Goal: Book appointment/travel/reservation

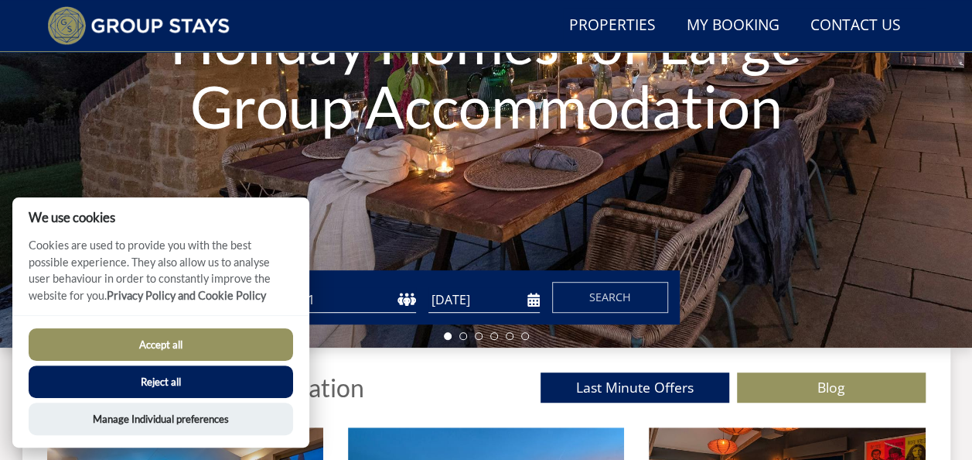
scroll to position [300, 0]
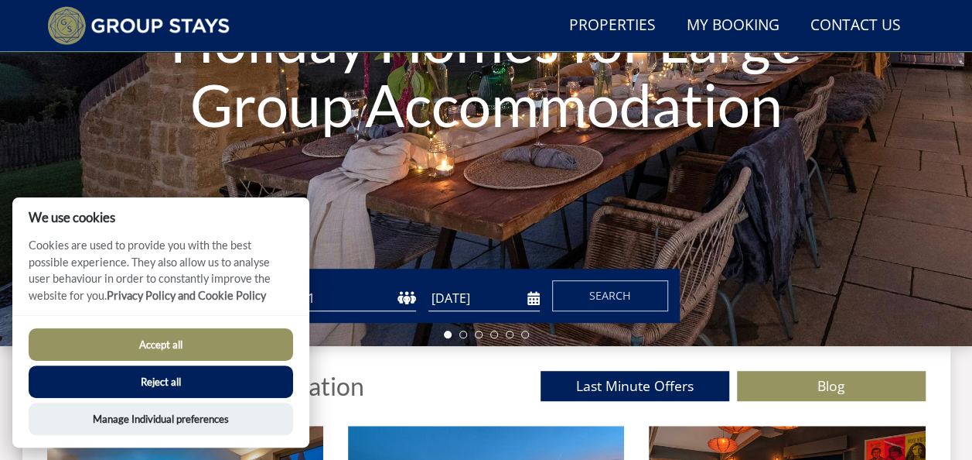
click at [232, 324] on div "Accept all Reject all Manage Individual preferences" at bounding box center [160, 381] width 297 height 132
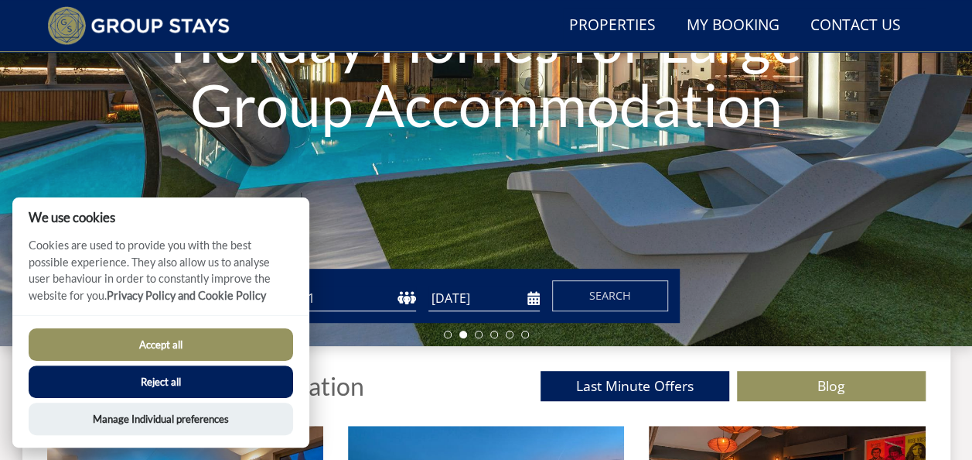
click at [205, 337] on button "Accept all" at bounding box center [161, 344] width 265 height 32
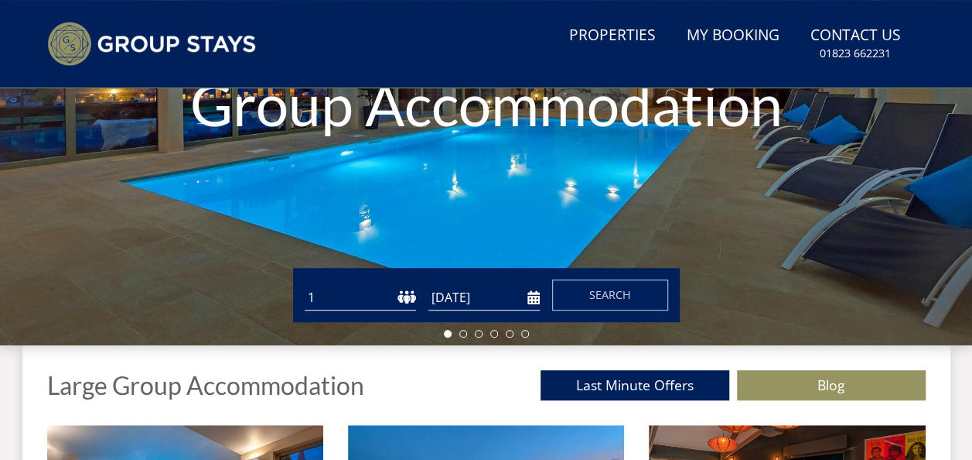
drag, startPoint x: 0, startPoint y: 0, endPoint x: 405, endPoint y: 299, distance: 503.5
click at [405, 299] on select "1 2 3 4 5 6 7 8 9 10 11 12 13 14 15 16 17 18 19 20 21 22 23 24 25 26 27 28 29 3…" at bounding box center [360, 298] width 111 height 26
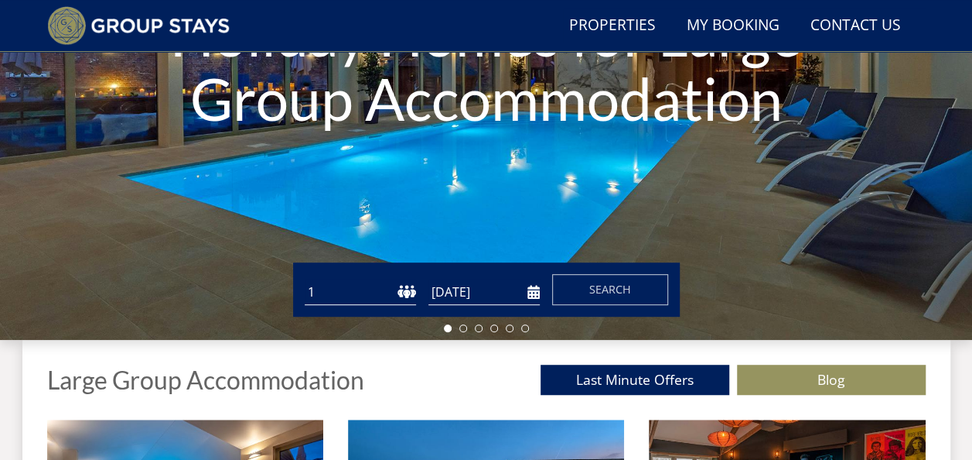
scroll to position [300, 0]
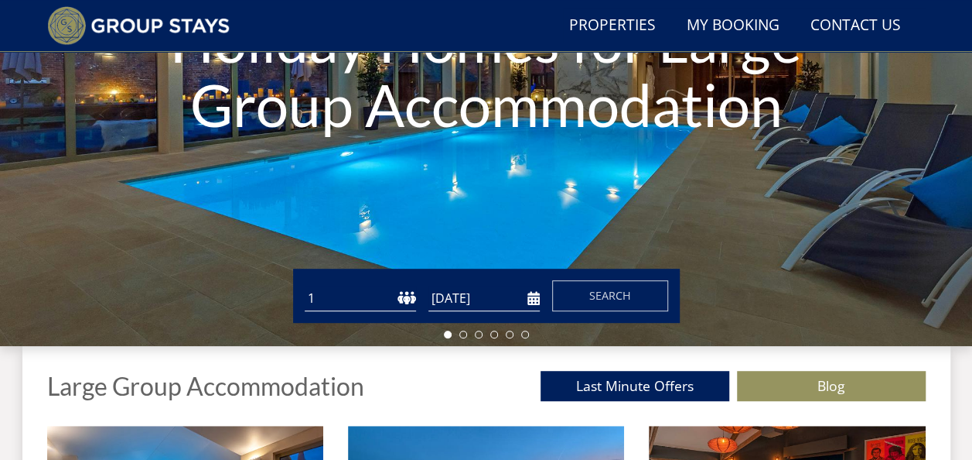
select select "13"
click at [305, 285] on select "1 2 3 4 5 6 7 8 9 10 11 12 13 14 15 16 17 18 19 20 21 22 23 24 25 26 27 28 29 3…" at bounding box center [360, 298] width 111 height 26
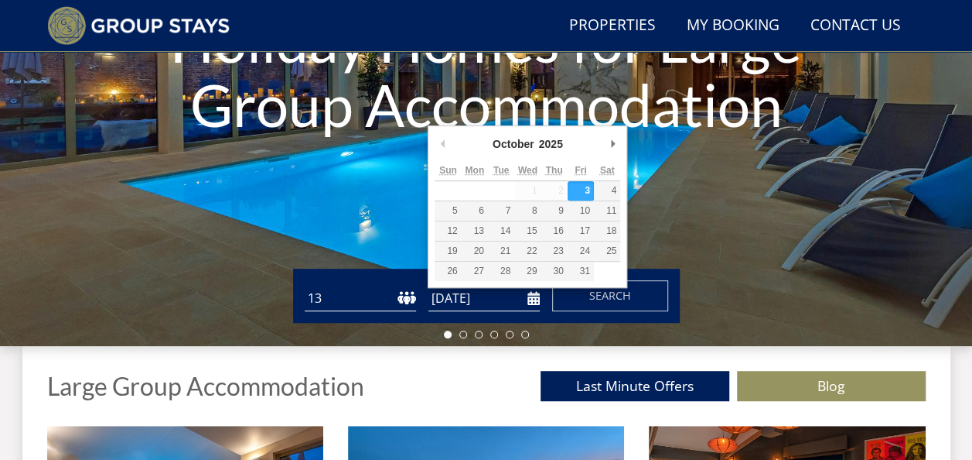
click at [533, 301] on input "[DATE]" at bounding box center [484, 298] width 111 height 26
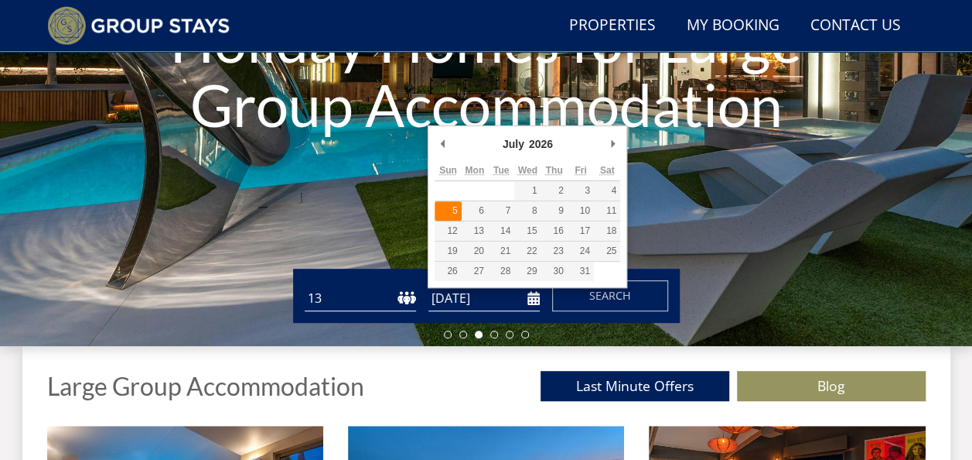
type input "[DATE]"
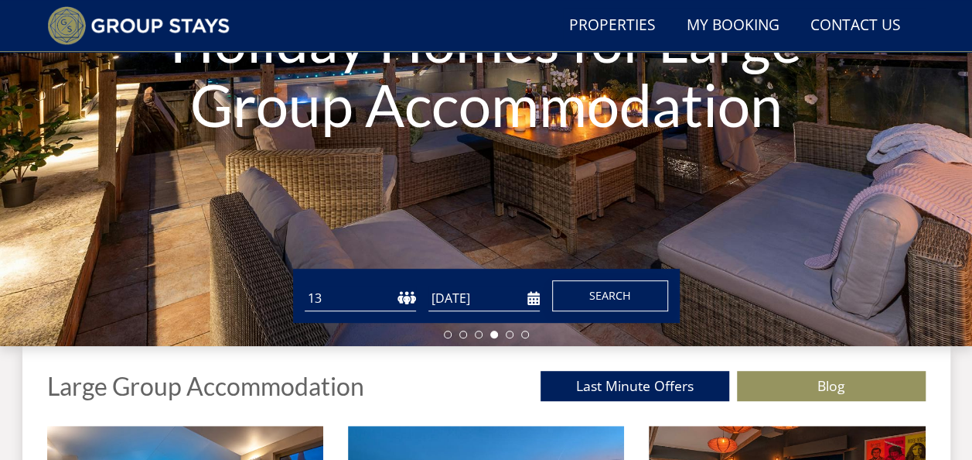
click at [620, 294] on span "Search" at bounding box center [610, 295] width 42 height 15
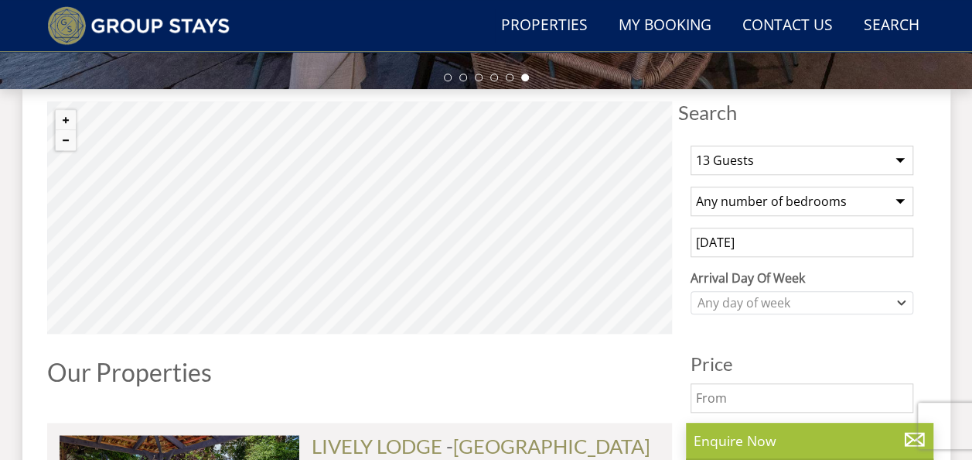
scroll to position [529, 0]
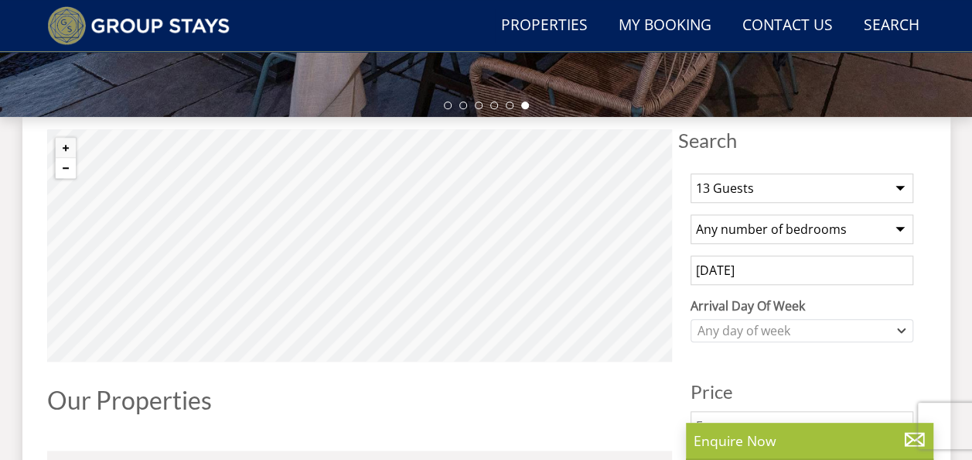
click at [61, 168] on button "Zoom out" at bounding box center [66, 168] width 20 height 20
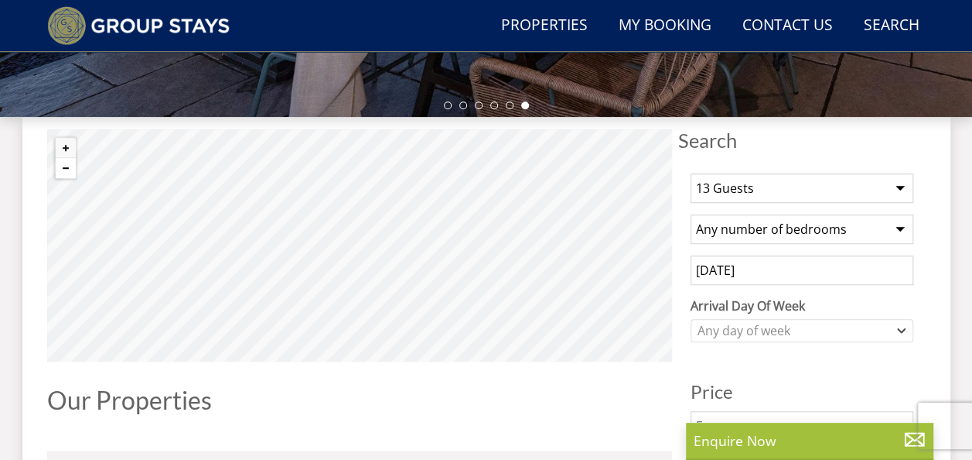
click at [61, 168] on button "Zoom out" at bounding box center [66, 168] width 20 height 20
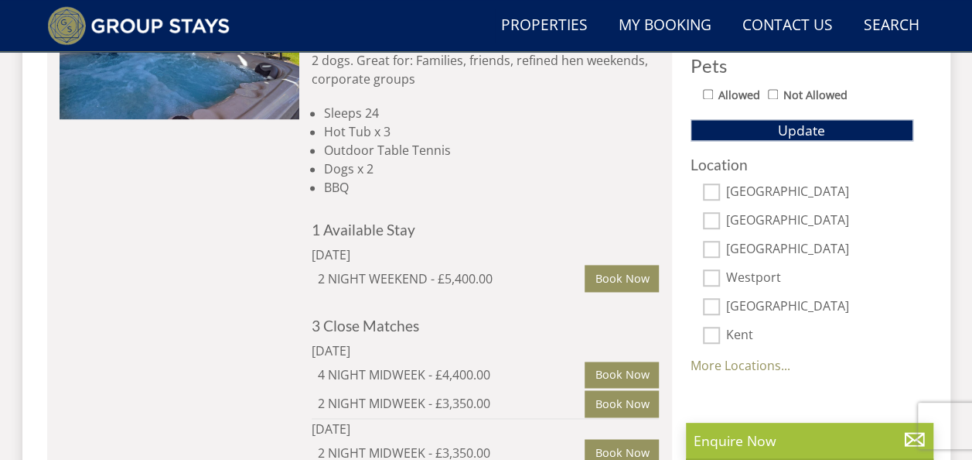
scroll to position [1030, 0]
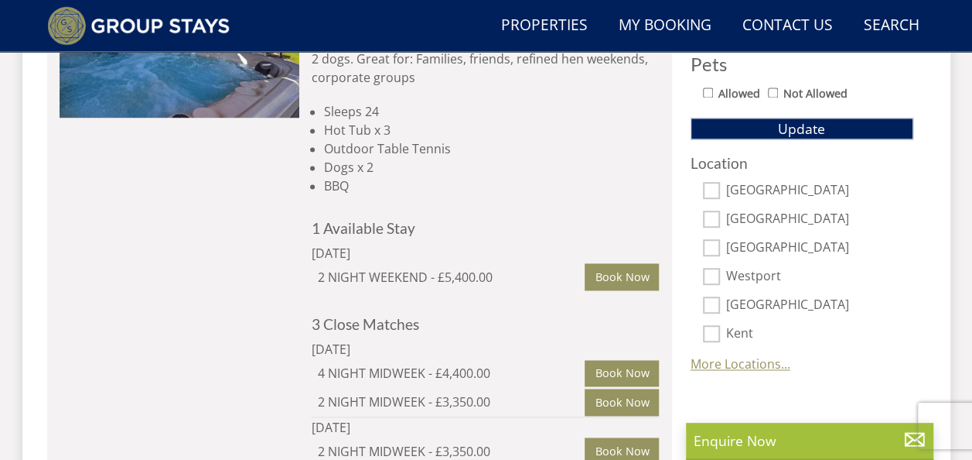
click at [743, 357] on link "More Locations..." at bounding box center [741, 363] width 100 height 17
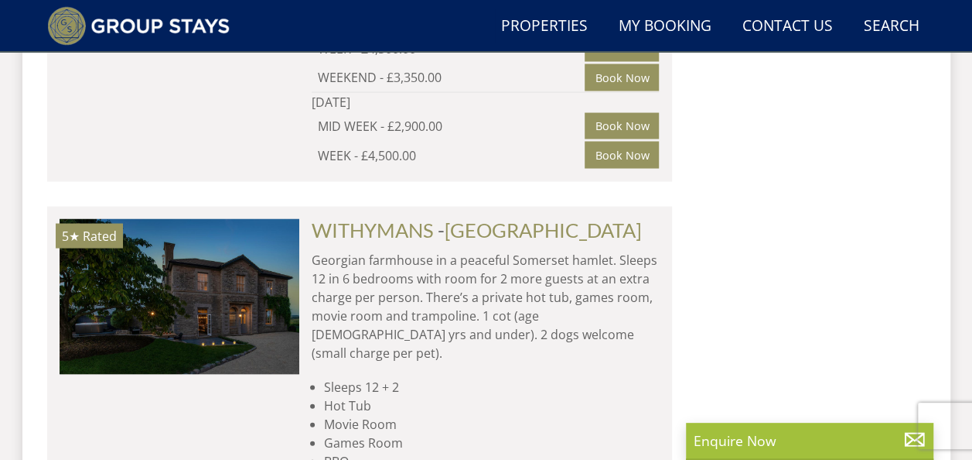
scroll to position [10181, 0]
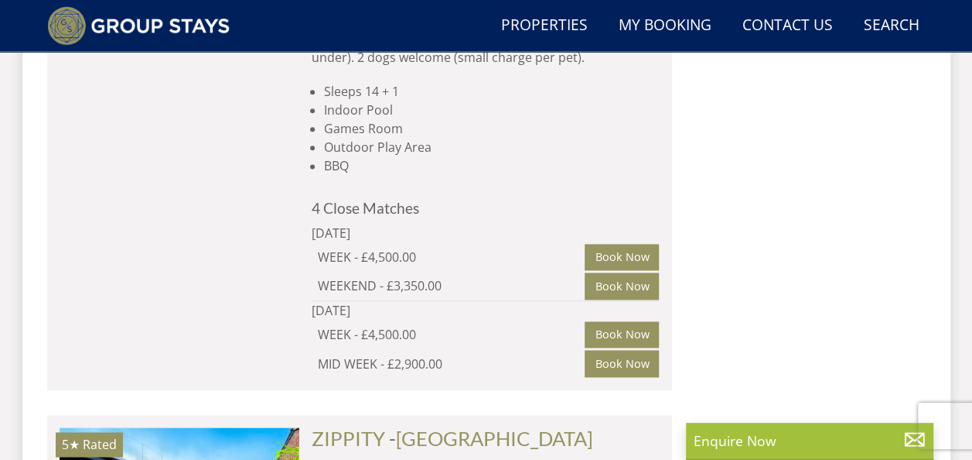
scroll to position [12605, 0]
select select "13"
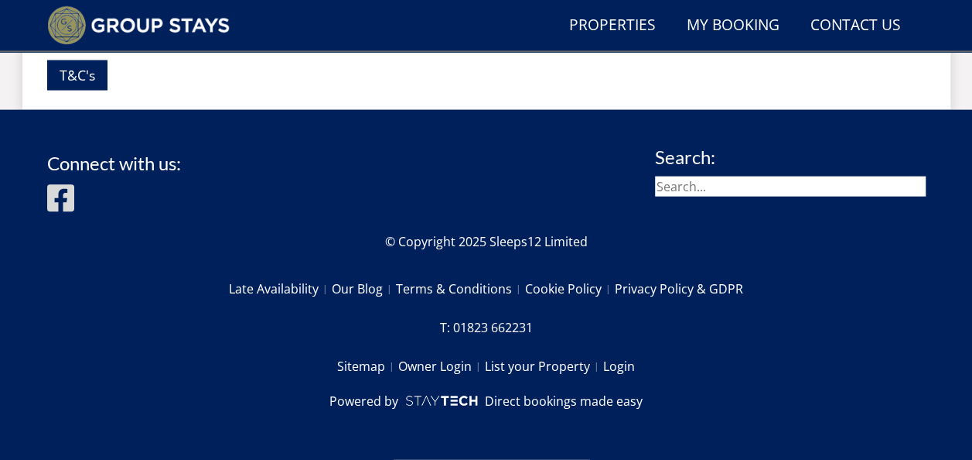
scroll to position [300, 0]
